Goal: Information Seeking & Learning: Learn about a topic

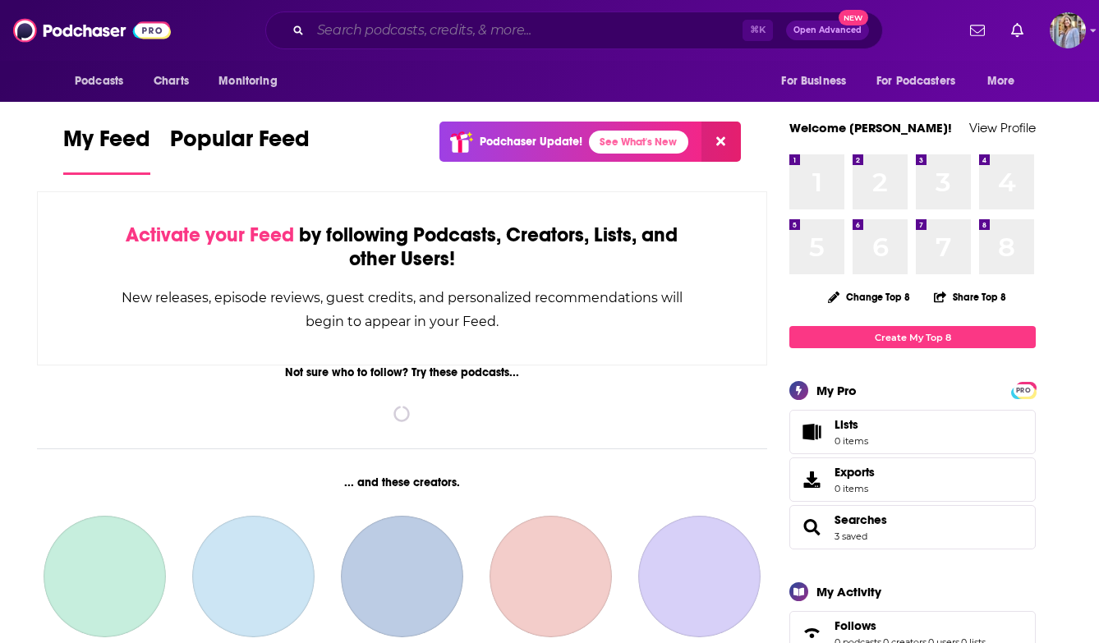
click at [394, 34] on input "Search podcasts, credits, & more..." at bounding box center [526, 30] width 432 height 26
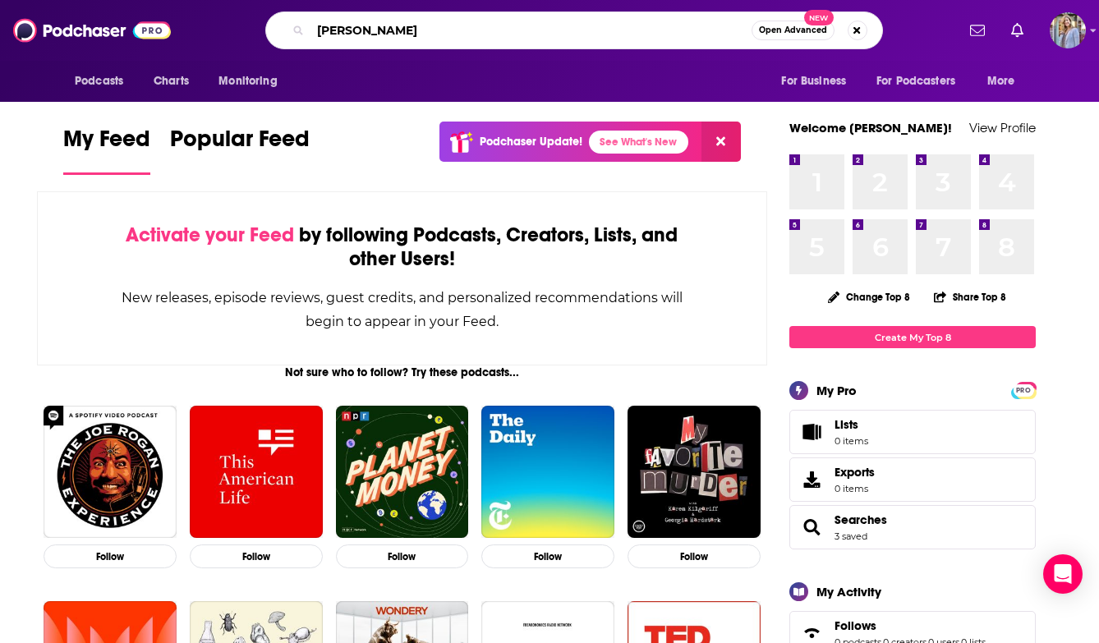
type input "[PERSON_NAME]"
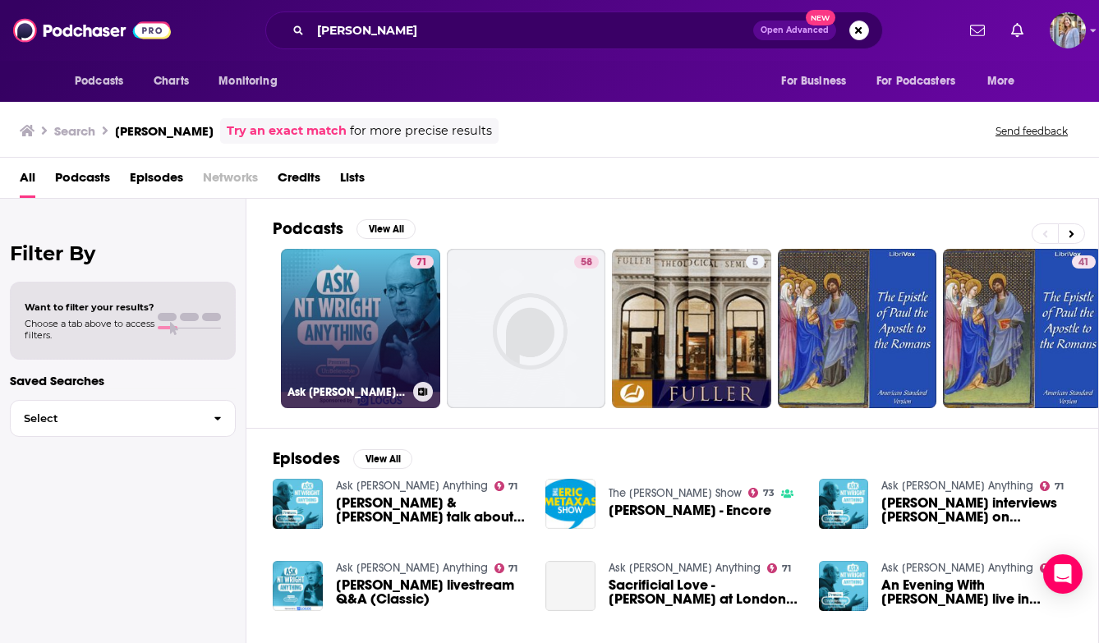
click at [335, 351] on link "71 Ask [PERSON_NAME] Anything" at bounding box center [360, 328] width 159 height 159
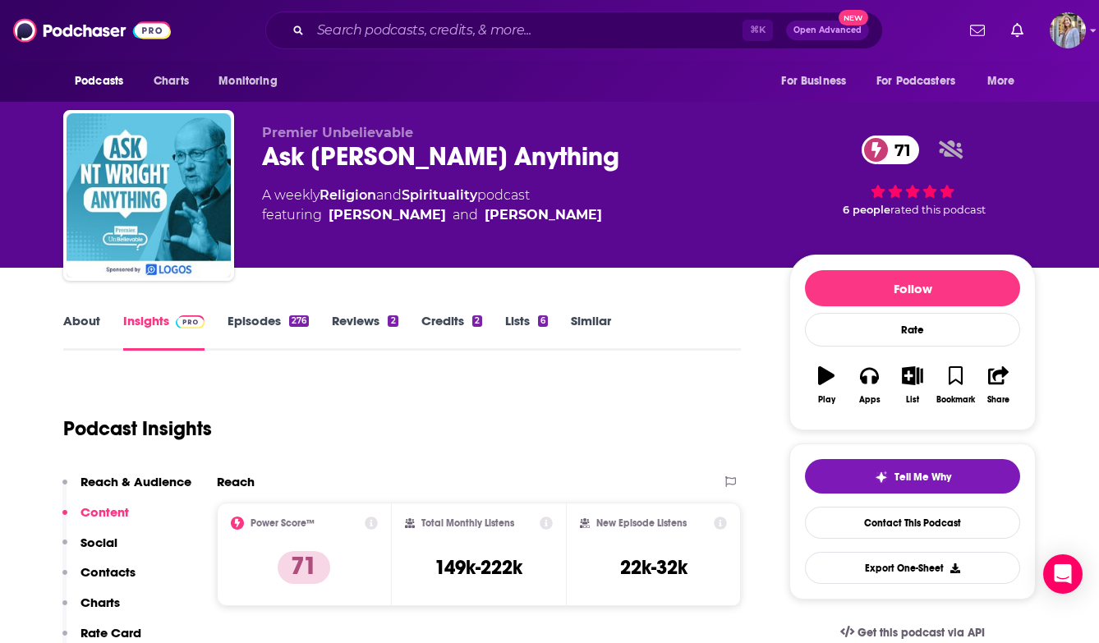
click at [264, 319] on link "Episodes 276" at bounding box center [267, 332] width 81 height 38
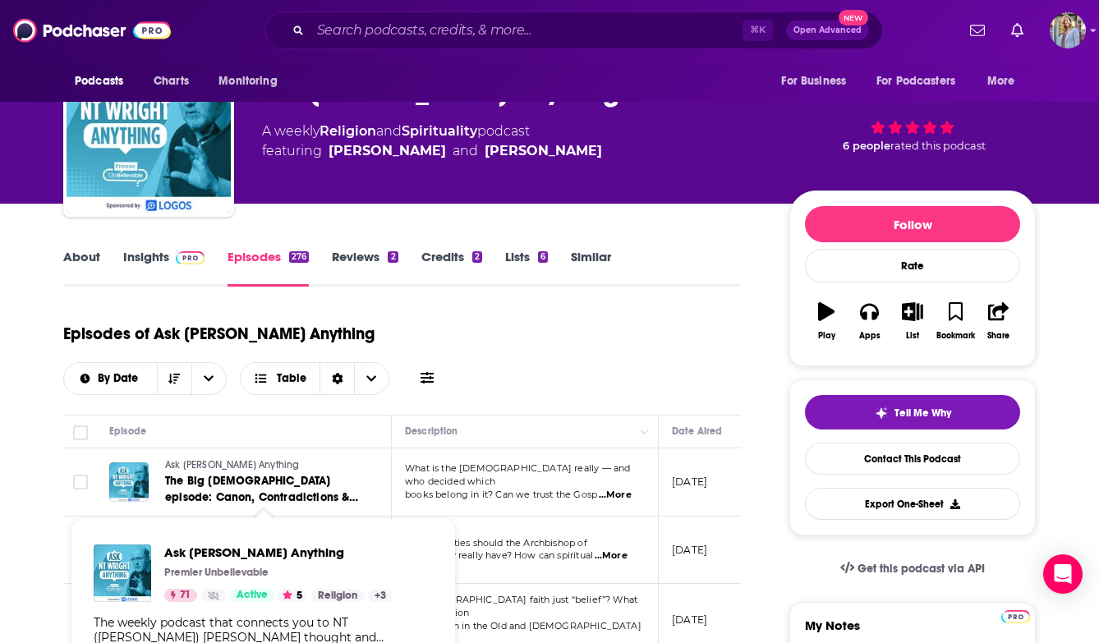
scroll to position [102, 0]
